Goal: Navigation & Orientation: Find specific page/section

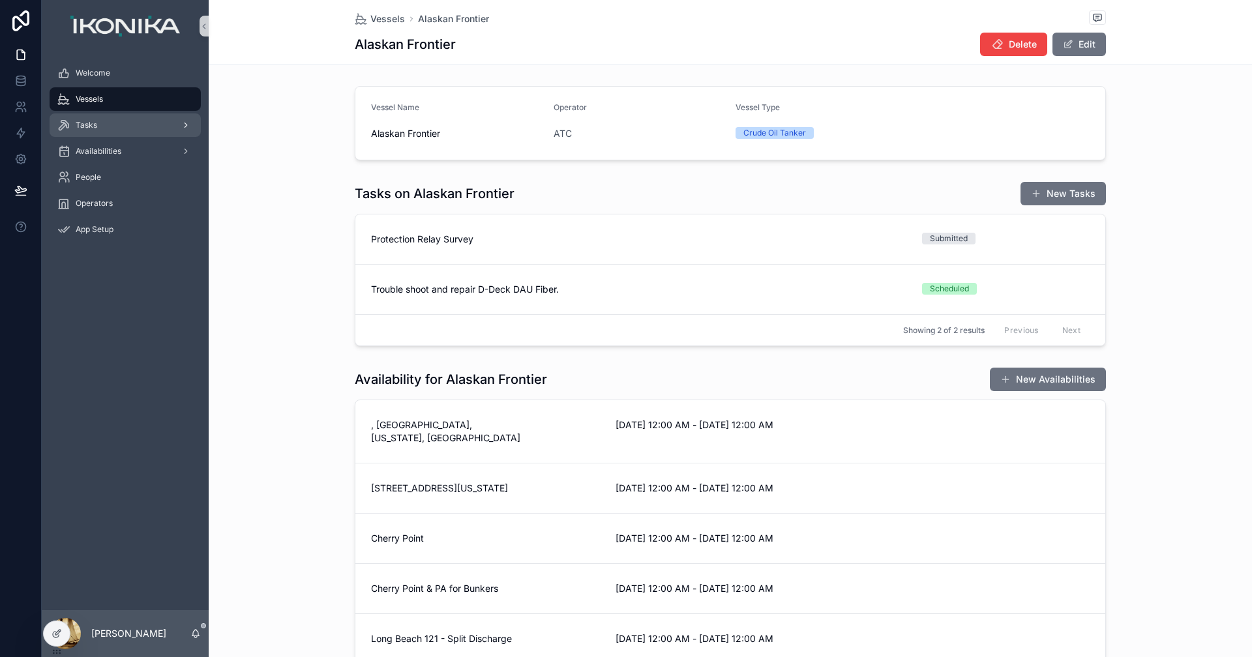
click at [122, 128] on div "Tasks" at bounding box center [125, 125] width 136 height 21
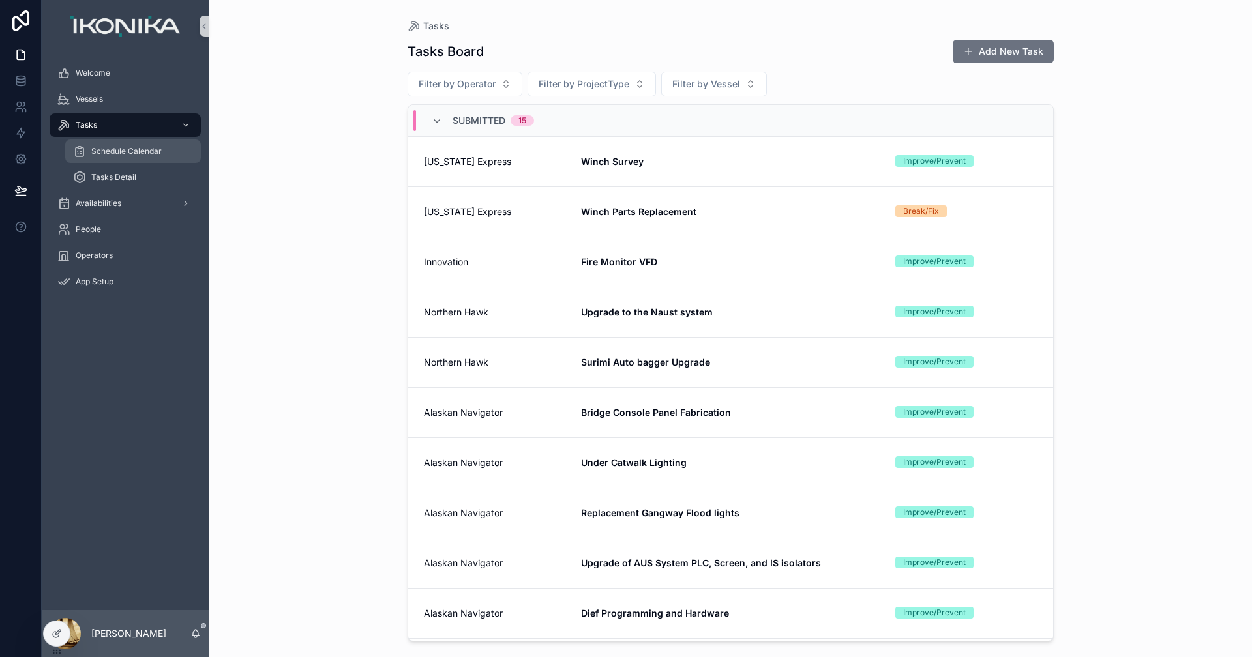
click at [123, 153] on span "Schedule Calendar" at bounding box center [126, 151] width 70 height 10
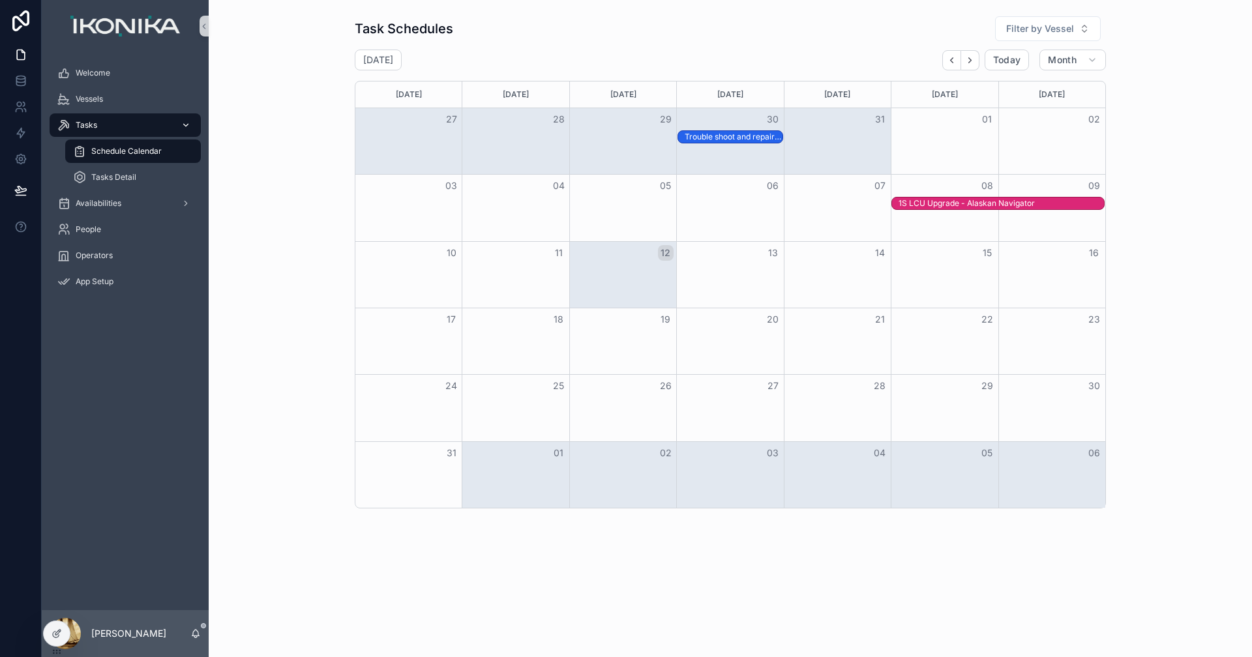
click at [122, 126] on div "Tasks" at bounding box center [125, 125] width 136 height 21
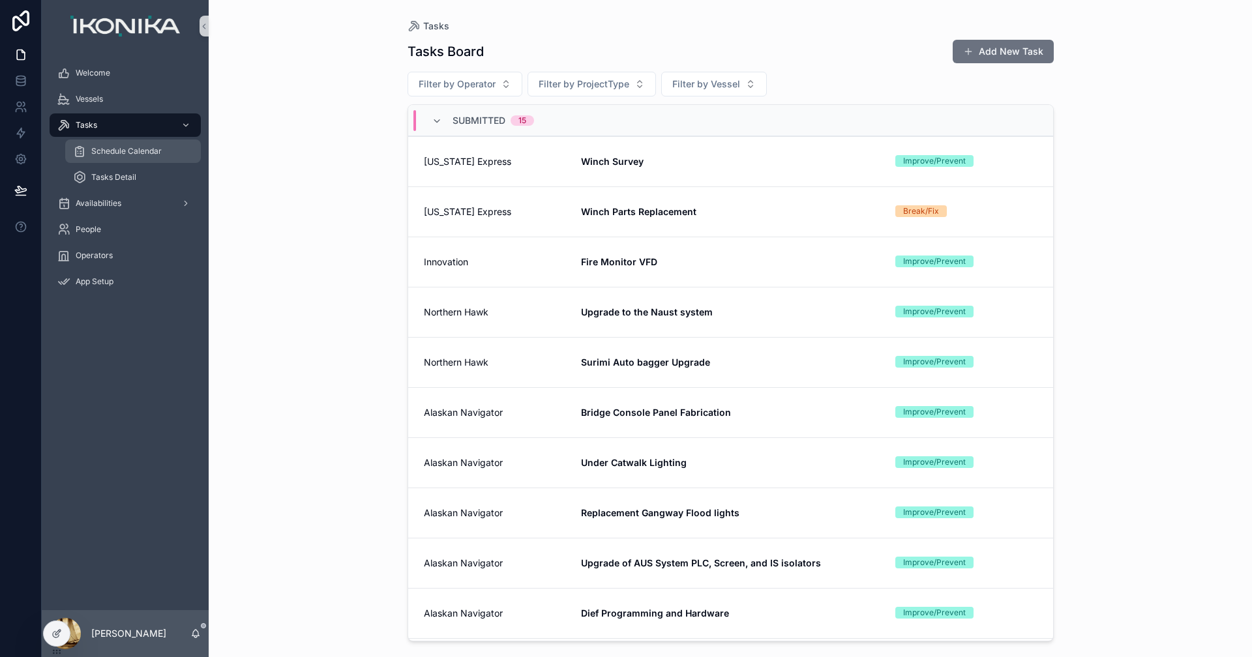
click at [130, 147] on span "Schedule Calendar" at bounding box center [126, 151] width 70 height 10
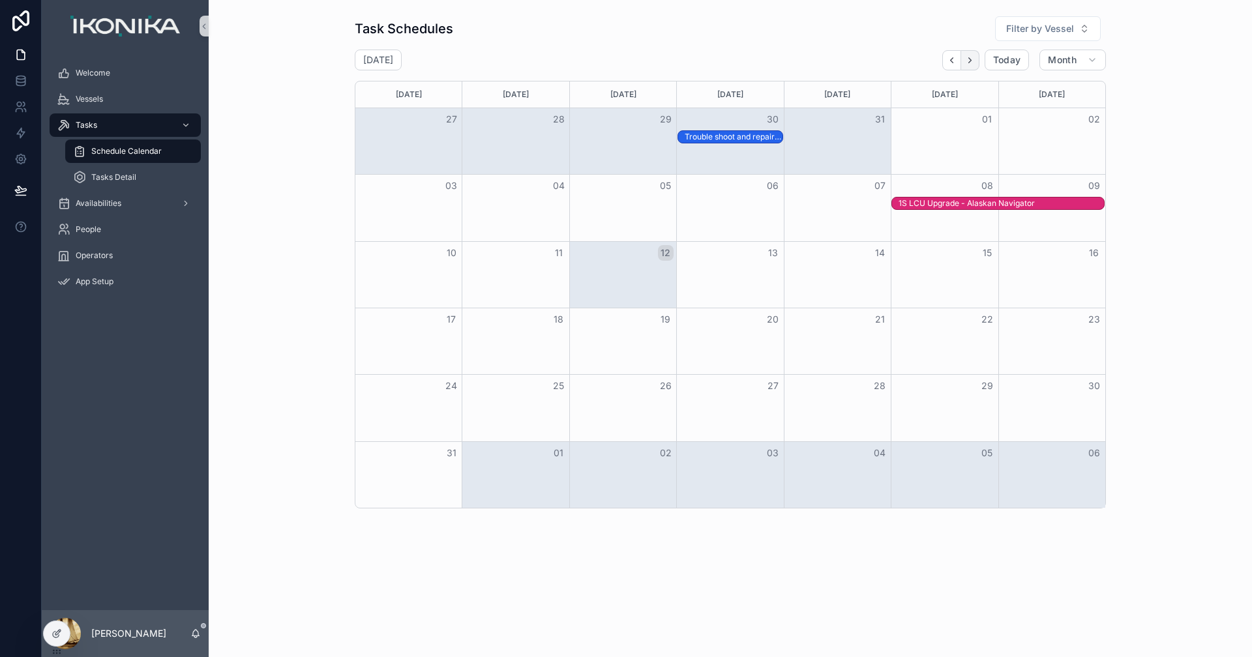
click at [972, 60] on icon "Next" at bounding box center [970, 60] width 10 height 10
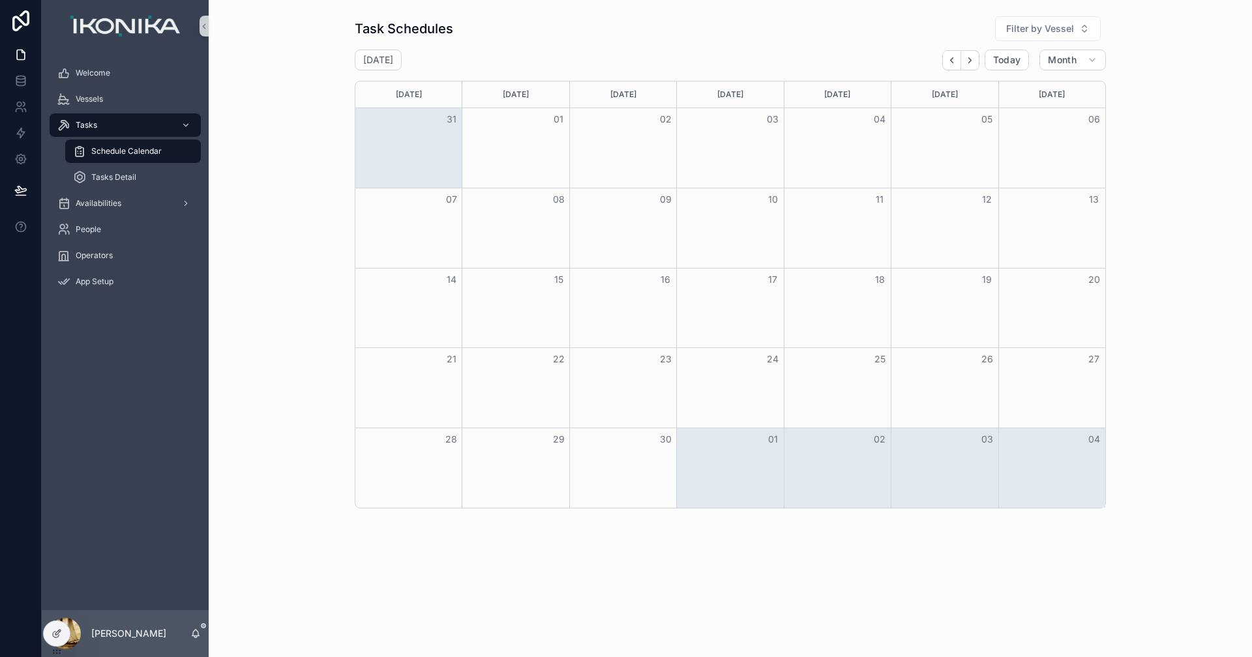
click at [972, 60] on icon "Next" at bounding box center [970, 60] width 10 height 10
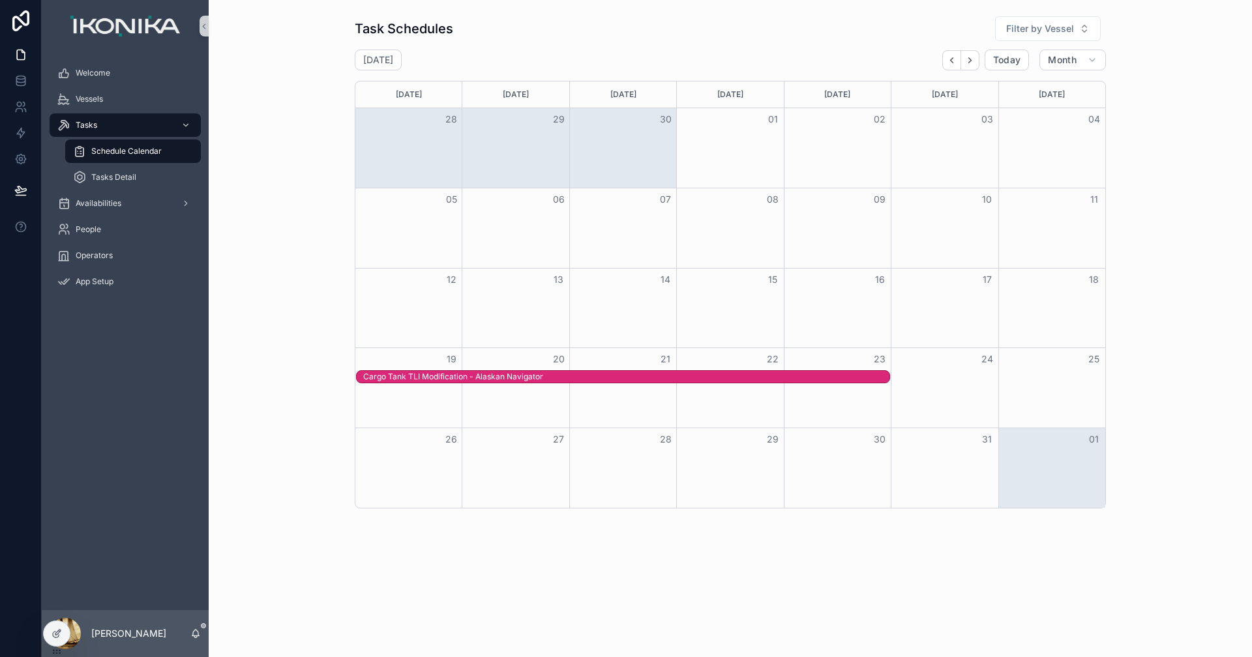
click at [972, 60] on icon "Next" at bounding box center [970, 60] width 10 height 10
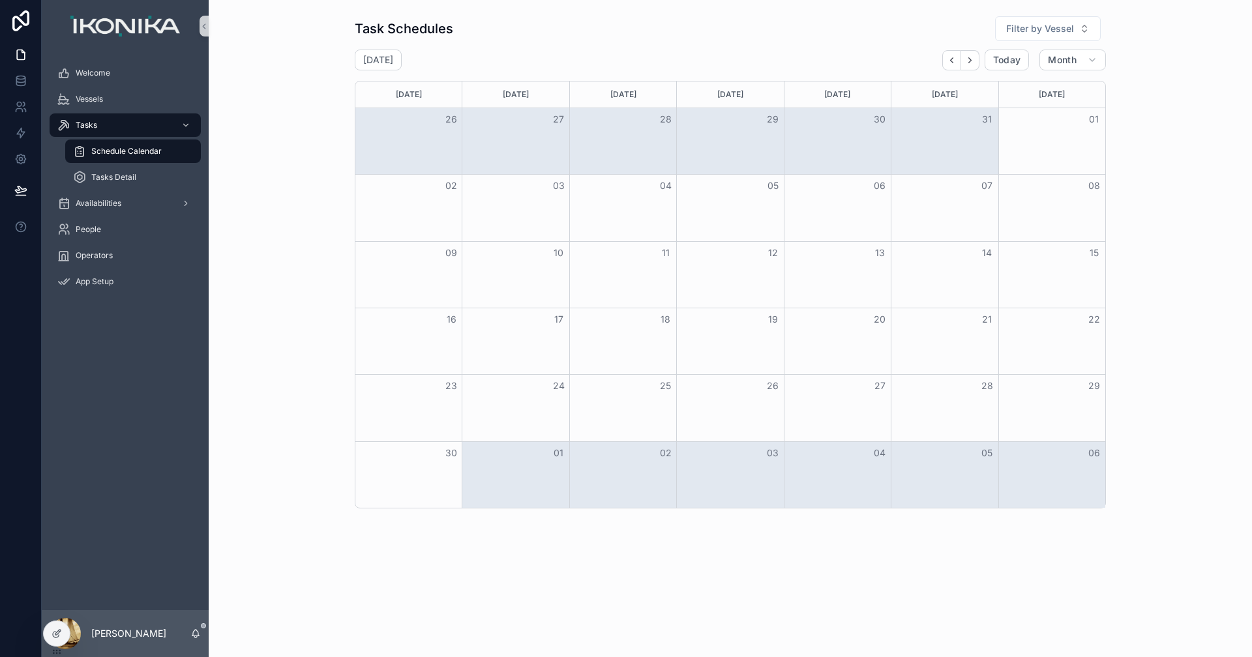
click at [972, 60] on icon "Next" at bounding box center [970, 60] width 10 height 10
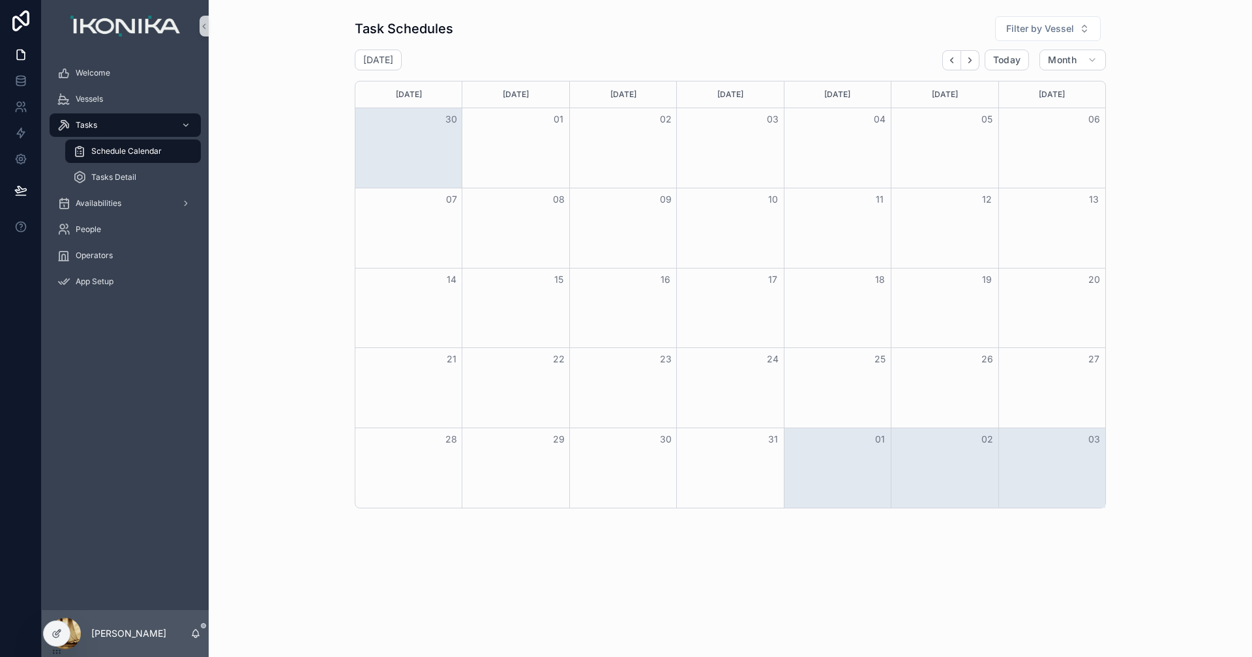
click at [972, 60] on icon "Next" at bounding box center [970, 60] width 10 height 10
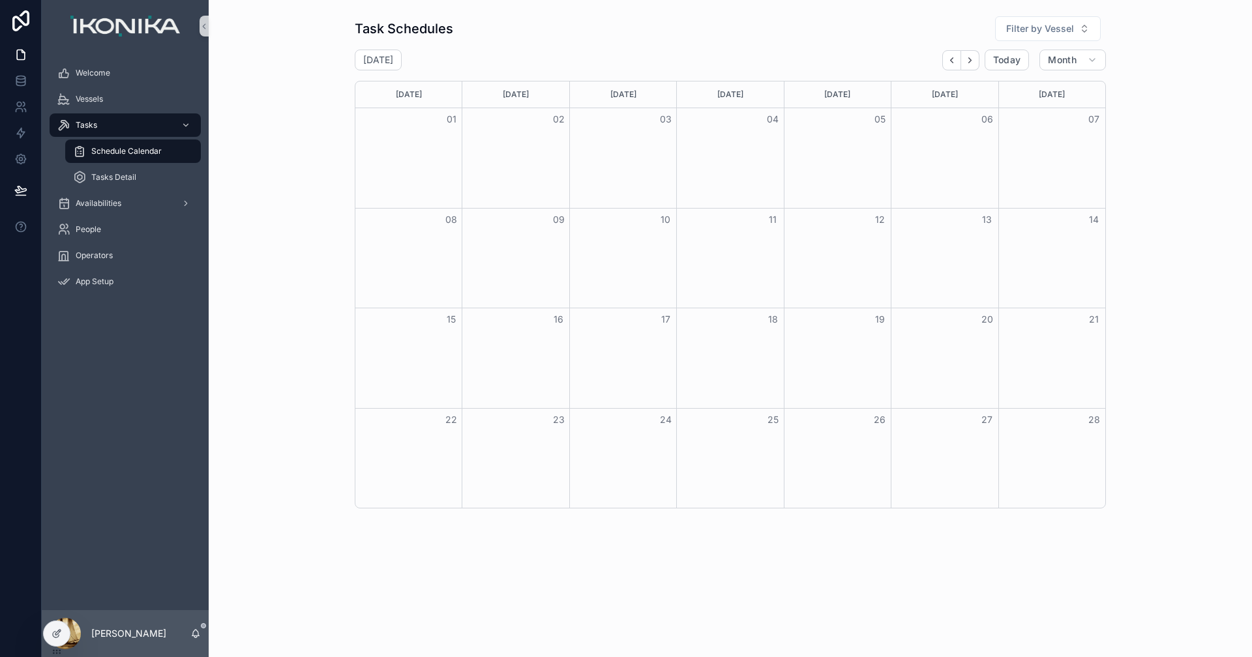
click at [972, 60] on icon "Next" at bounding box center [970, 60] width 10 height 10
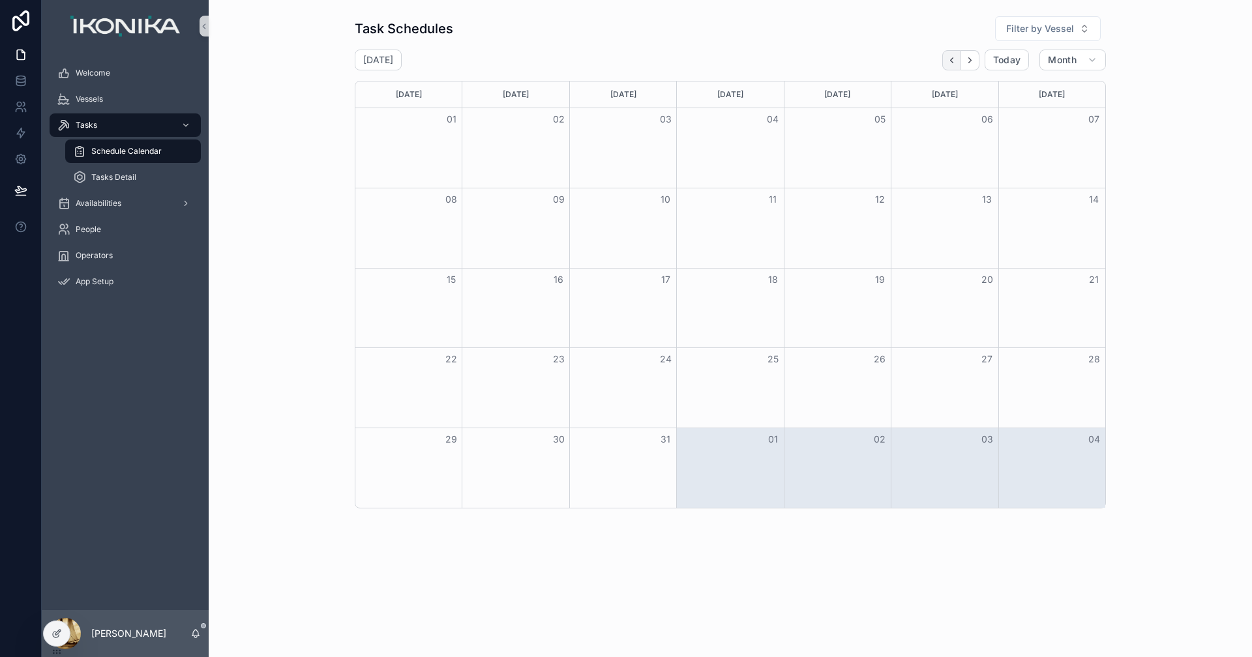
click at [953, 64] on icon "Back" at bounding box center [952, 60] width 10 height 10
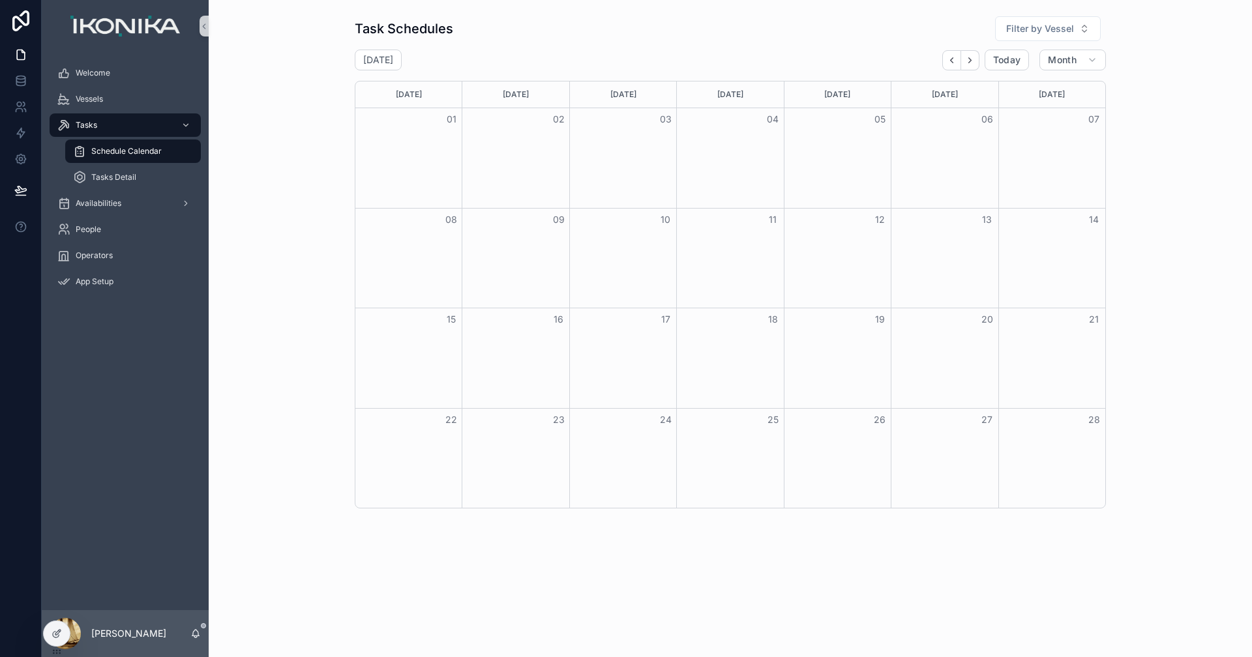
click at [953, 64] on icon "Back" at bounding box center [952, 60] width 10 height 10
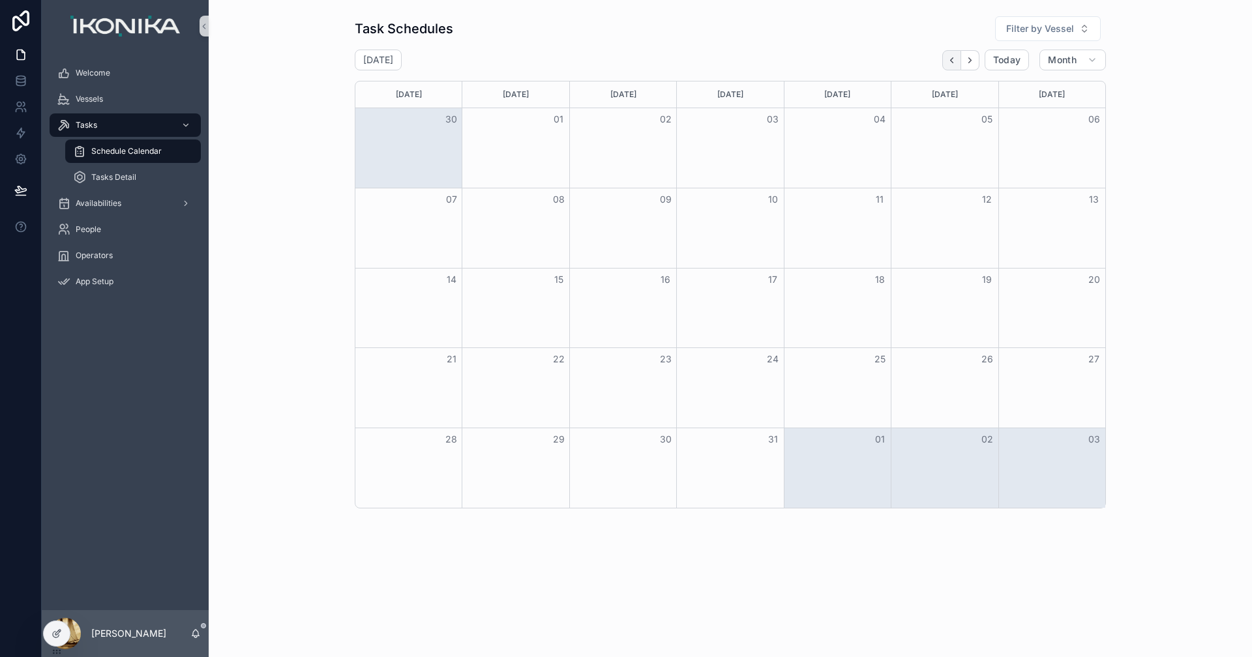
click at [953, 65] on button "Back" at bounding box center [951, 60] width 19 height 20
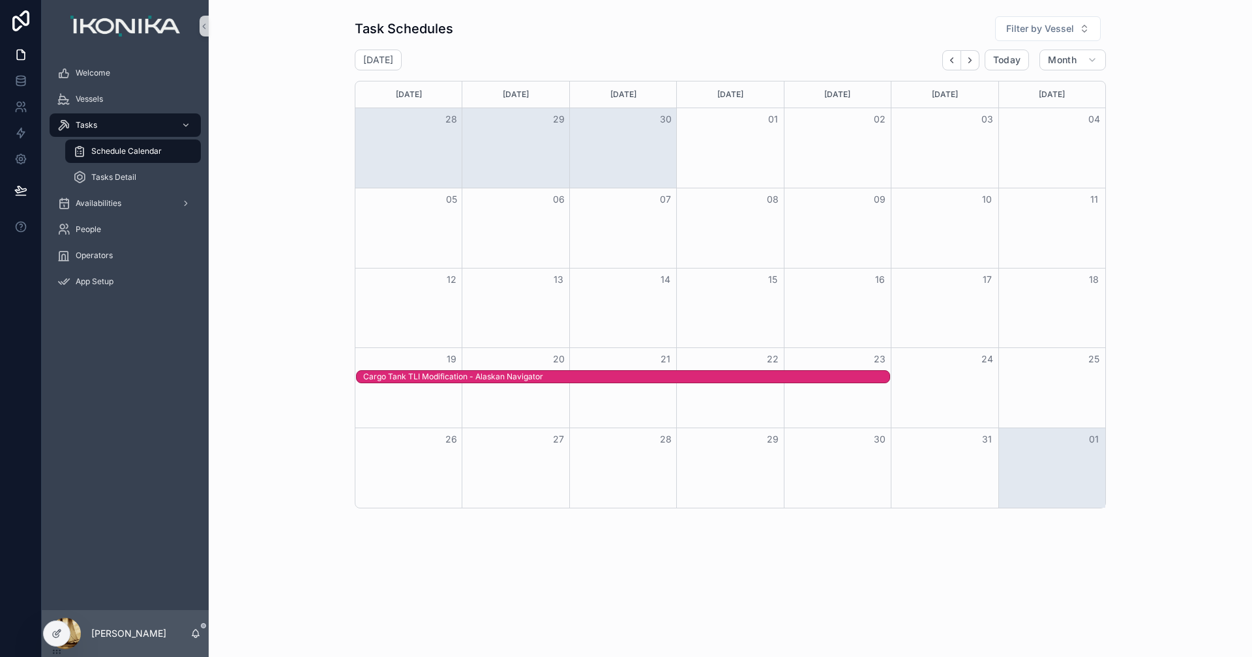
click at [953, 65] on icon "Back" at bounding box center [952, 60] width 10 height 10
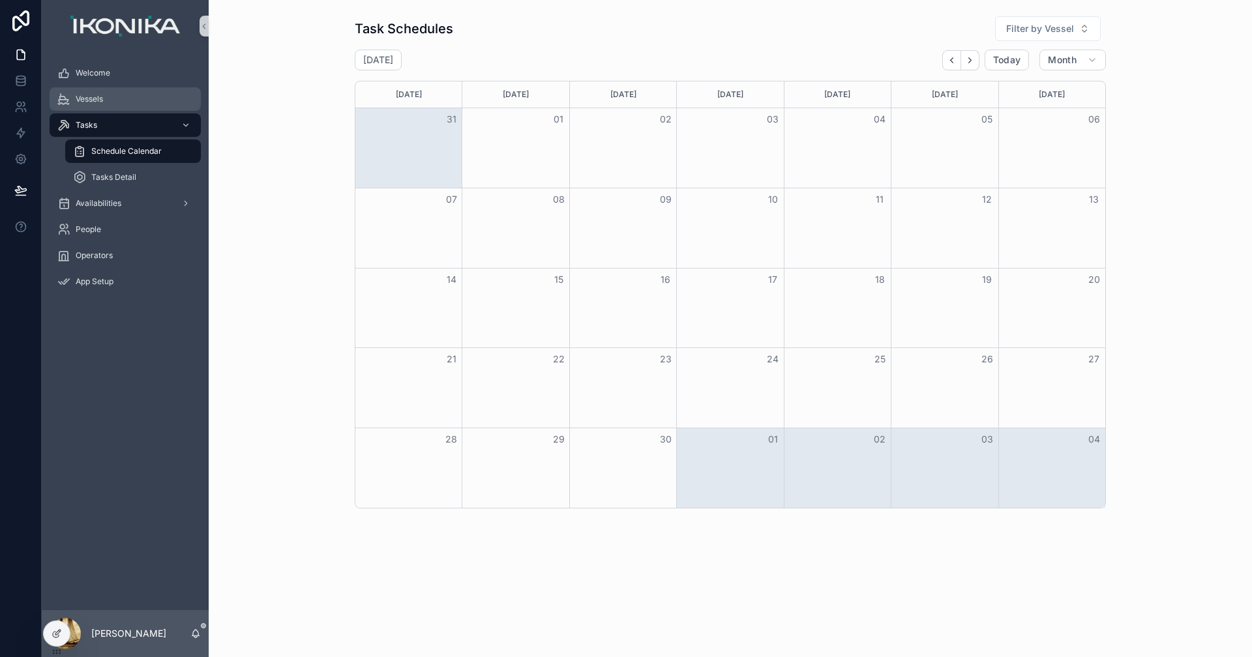
click at [108, 95] on div "Vessels" at bounding box center [125, 99] width 136 height 21
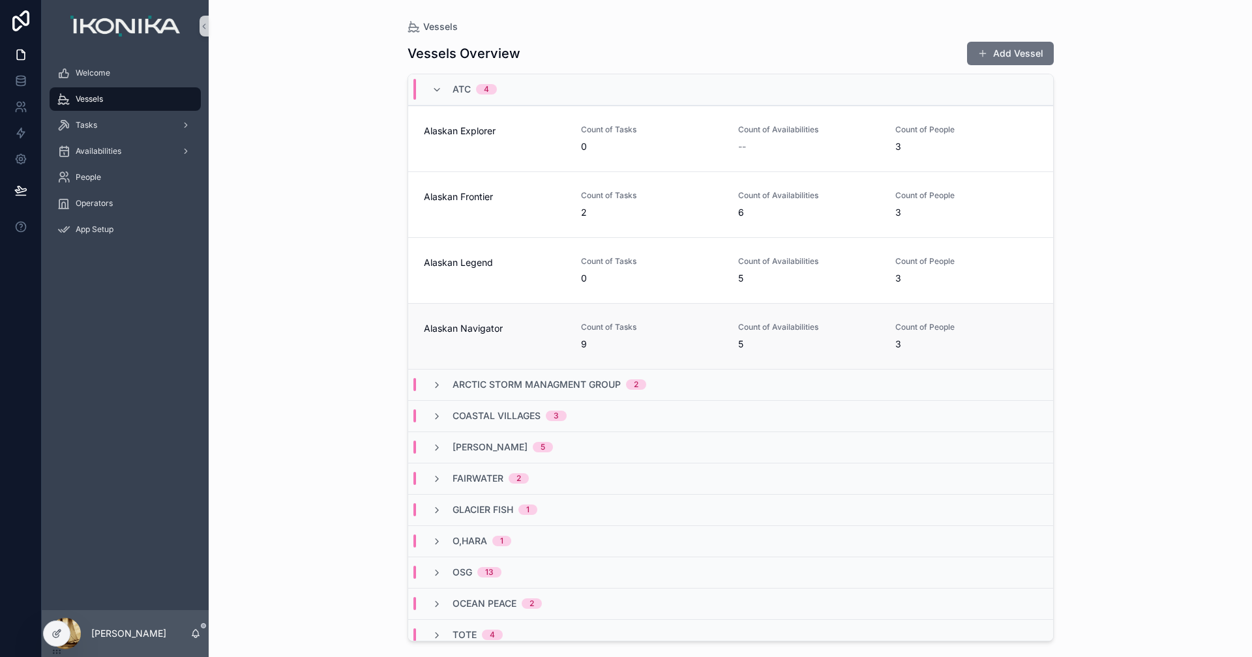
click at [527, 329] on span "Alaskan Navigator" at bounding box center [494, 328] width 141 height 13
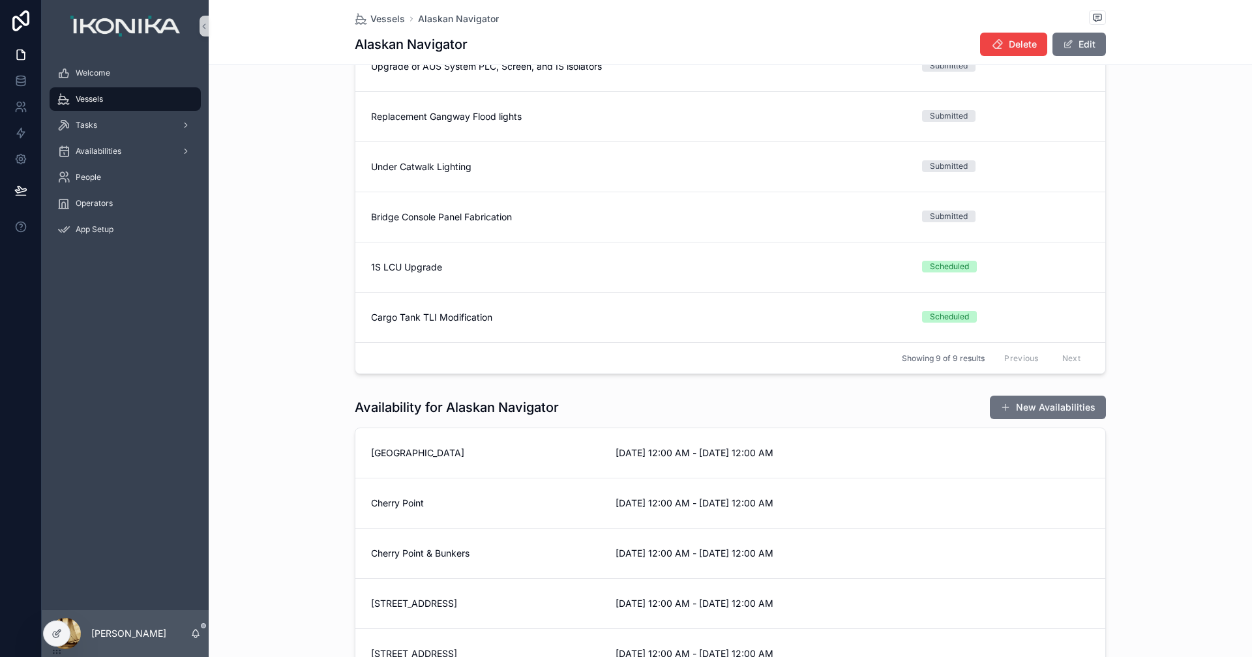
scroll to position [326, 0]
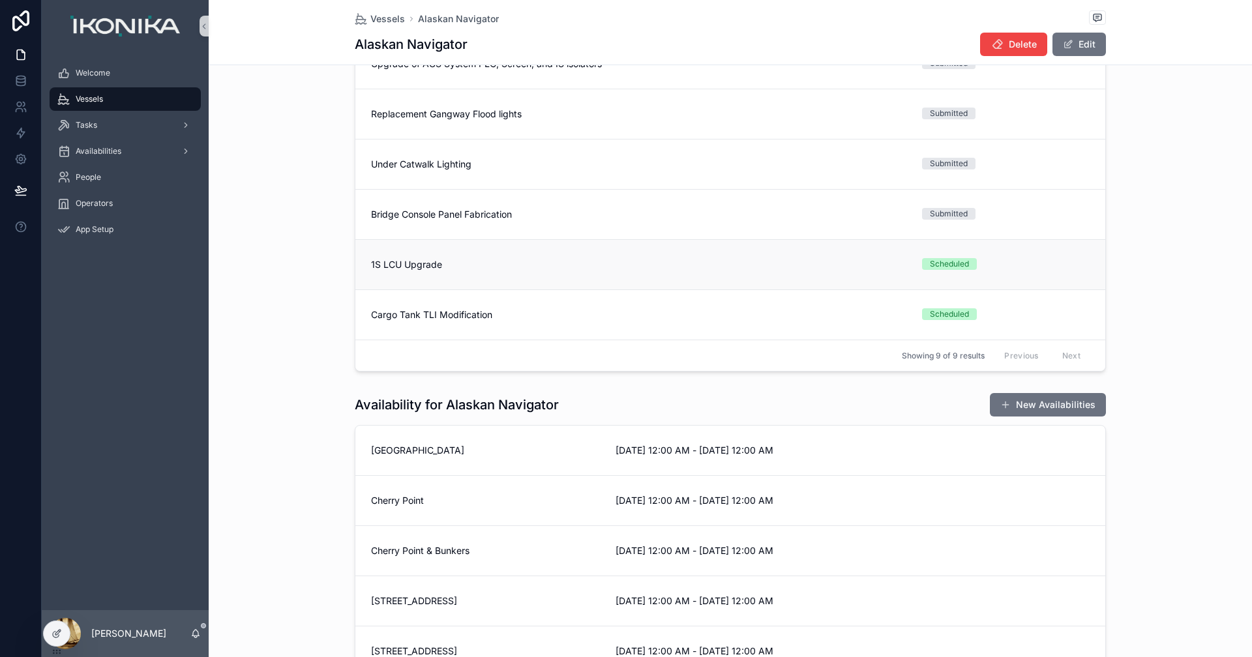
click at [414, 267] on span "1S LCU Upgrade" at bounding box center [638, 264] width 535 height 13
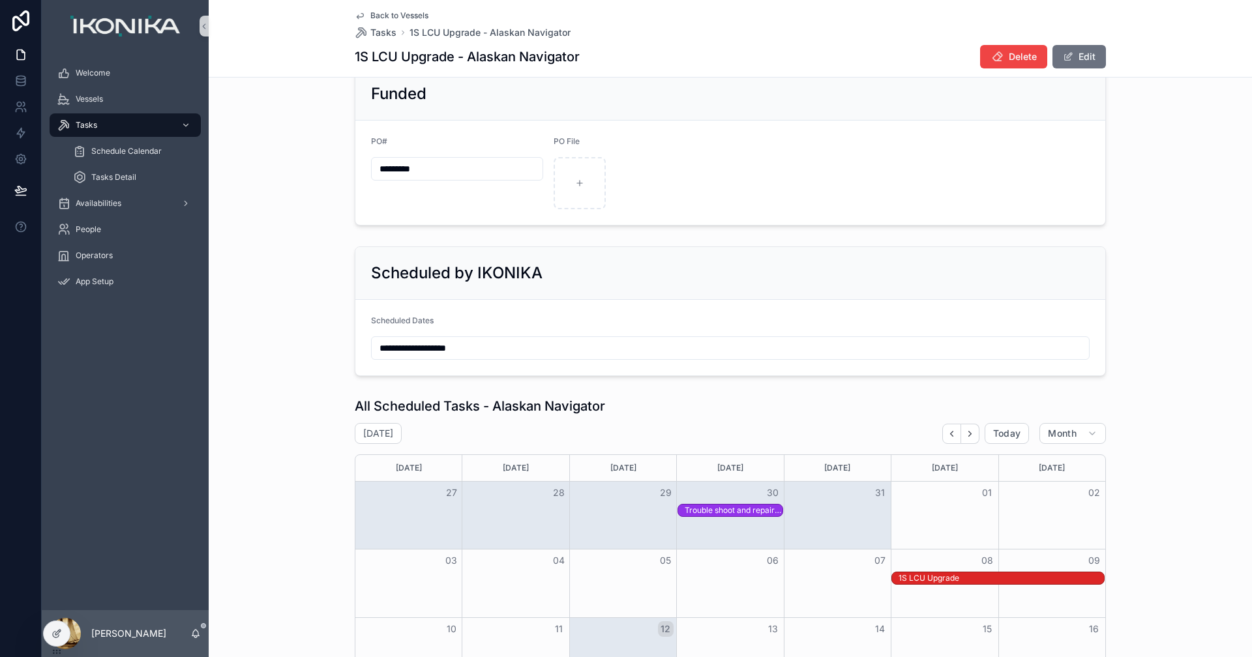
scroll to position [1565, 0]
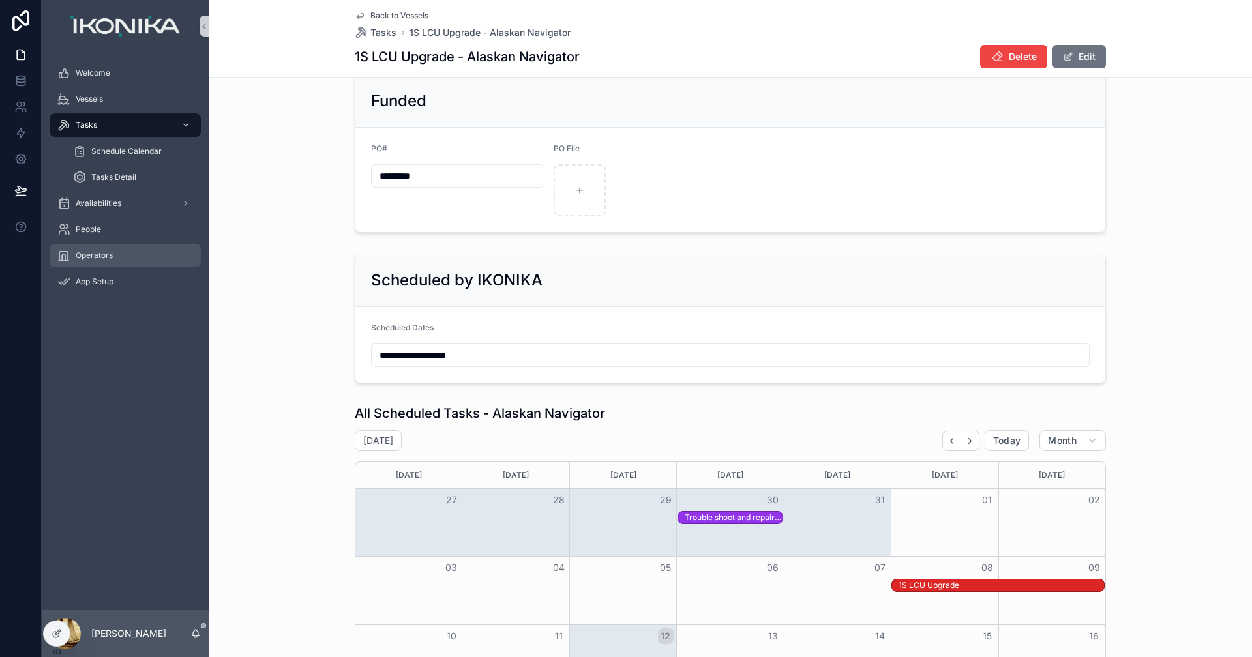
click at [95, 256] on span "Operators" at bounding box center [94, 255] width 37 height 10
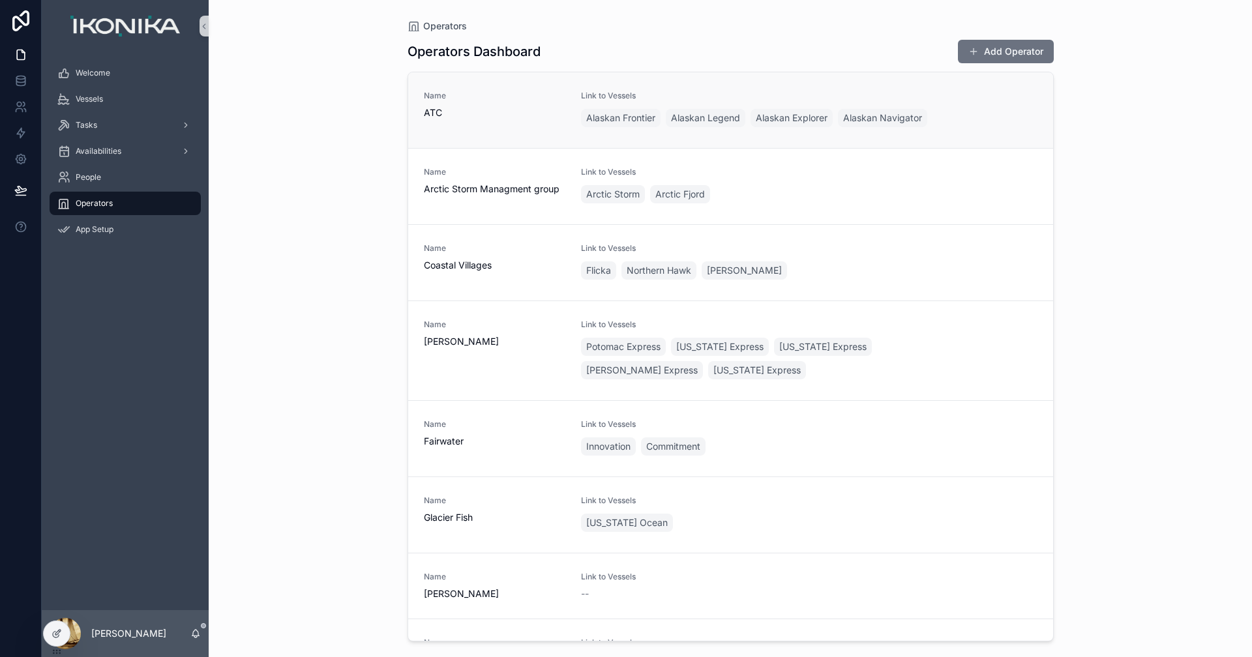
click at [437, 110] on span "ATC" at bounding box center [494, 112] width 141 height 13
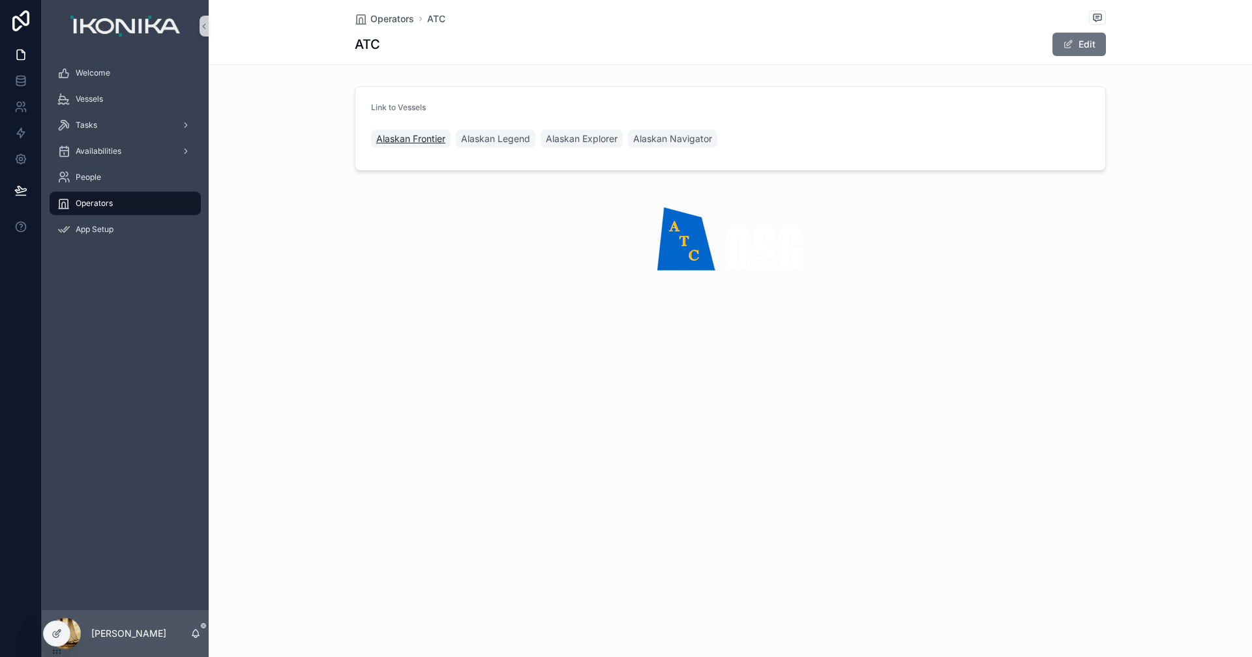
click at [416, 139] on span "Alaskan Frontier" at bounding box center [410, 138] width 69 height 13
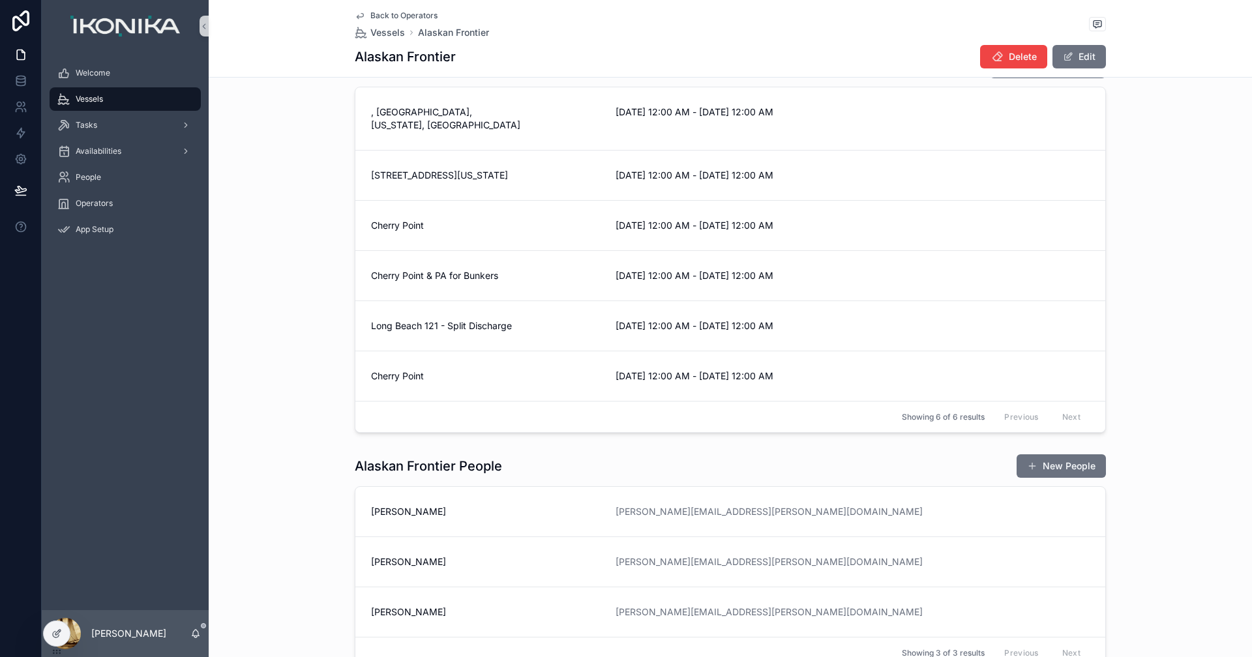
scroll to position [326, 0]
click at [95, 73] on span "Welcome" at bounding box center [93, 73] width 35 height 10
